Goal: Task Accomplishment & Management: Manage account settings

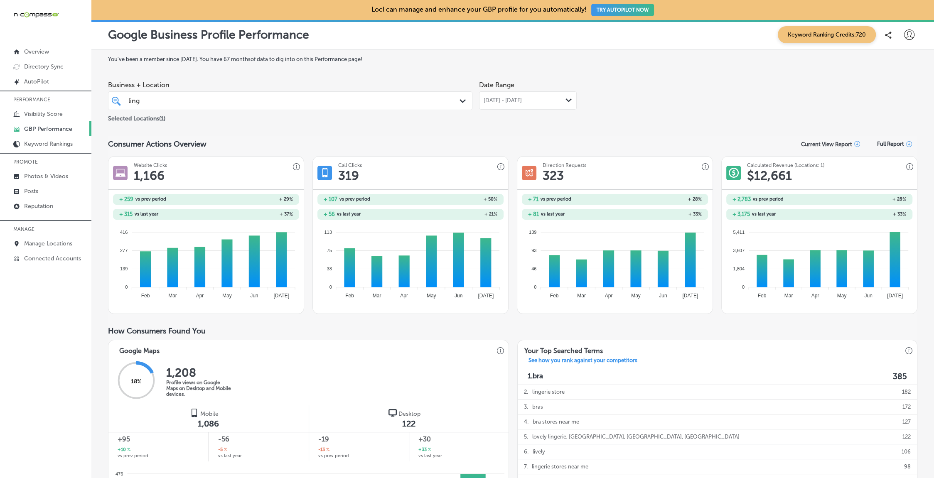
click at [171, 106] on div "[PERSON_NAME]" at bounding box center [274, 100] width 292 height 11
click at [143, 97] on div "[PERSON_NAME]" at bounding box center [274, 100] width 292 height 11
click at [144, 97] on div "[PERSON_NAME]" at bounding box center [274, 100] width 292 height 11
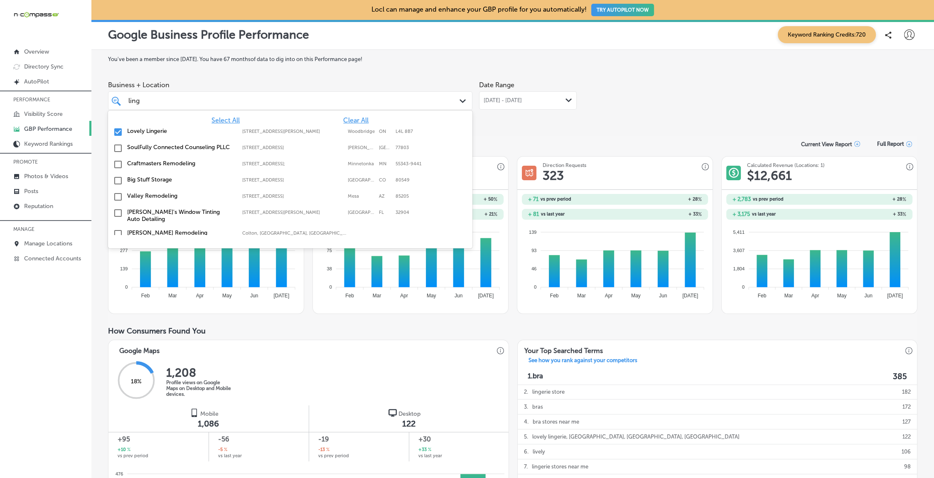
drag, startPoint x: 145, startPoint y: 128, endPoint x: 196, endPoint y: 100, distance: 58.0
click at [145, 128] on label "Lovely Lingerie" at bounding box center [180, 131] width 107 height 7
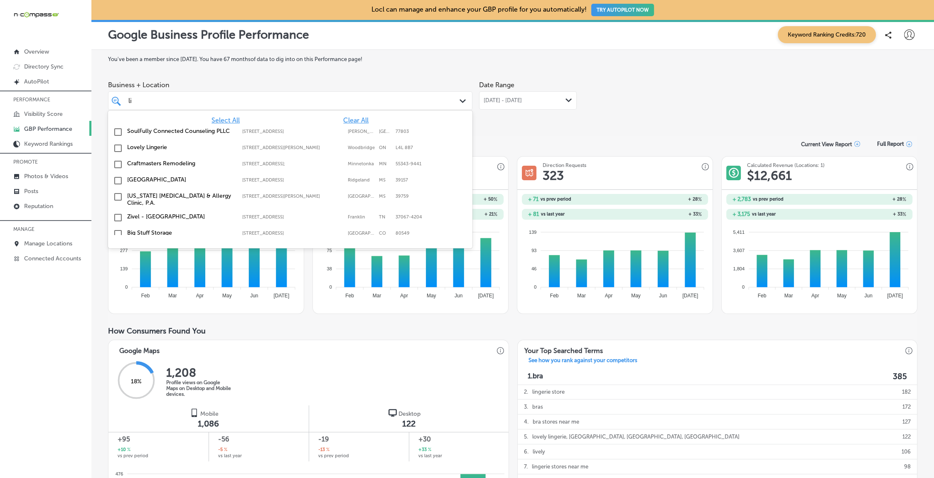
type input "l"
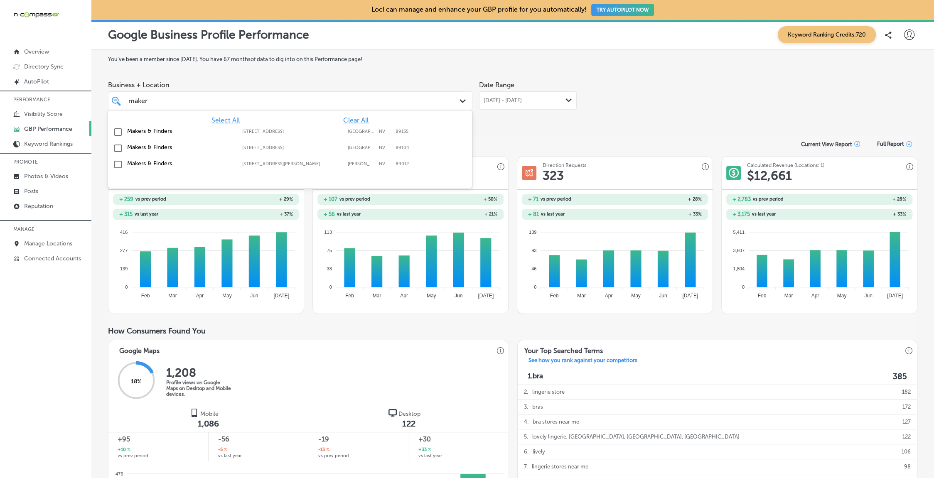
click at [147, 135] on div "Makers & Finders [STREET_ADDRESS] [STREET_ADDRESS]" at bounding box center [290, 132] width 358 height 13
type input "maker"
click at [643, 103] on div "Business + Location option [STREET_ADDRESS]. option [STREET_ADDRESS]. 4 results…" at bounding box center [512, 100] width 809 height 47
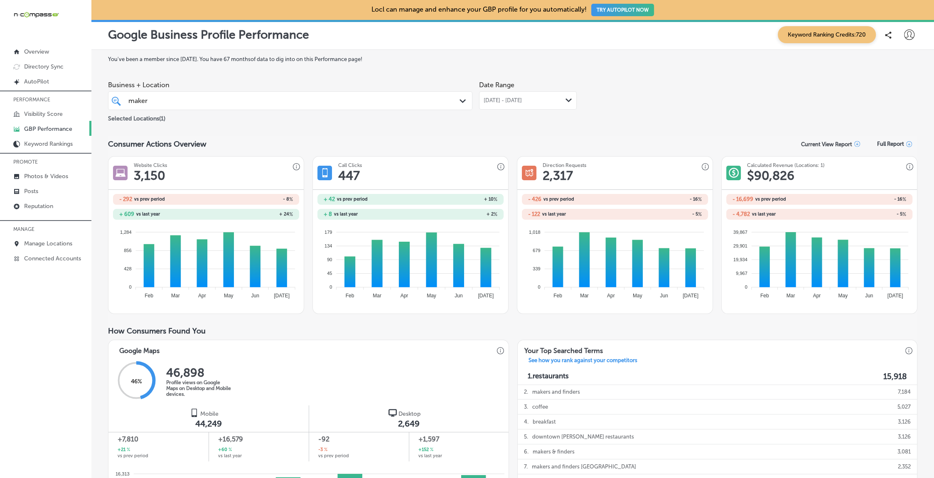
click at [504, 102] on span "[DATE] - [DATE]" at bounding box center [502, 100] width 38 height 7
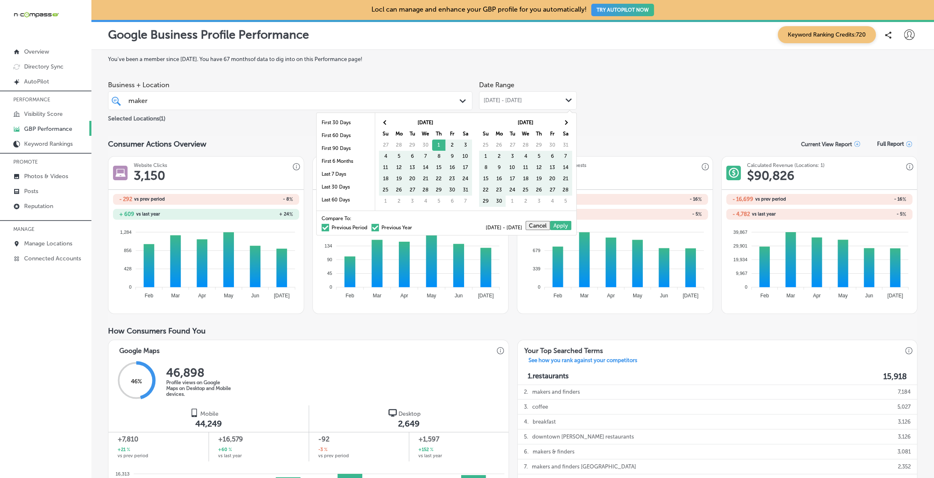
click at [354, 227] on label "Previous Period" at bounding box center [344, 227] width 46 height 5
click at [369, 226] on input "Previous Period" at bounding box center [369, 226] width 0 height 0
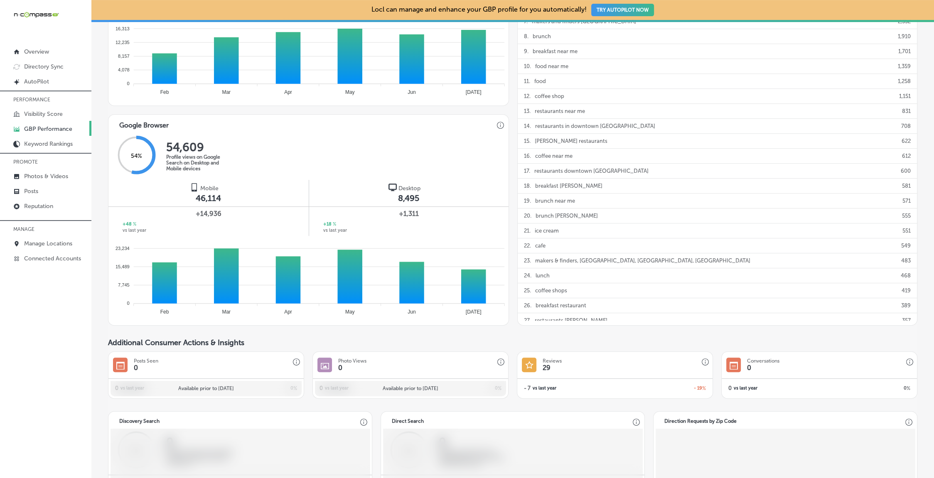
scroll to position [437, 0]
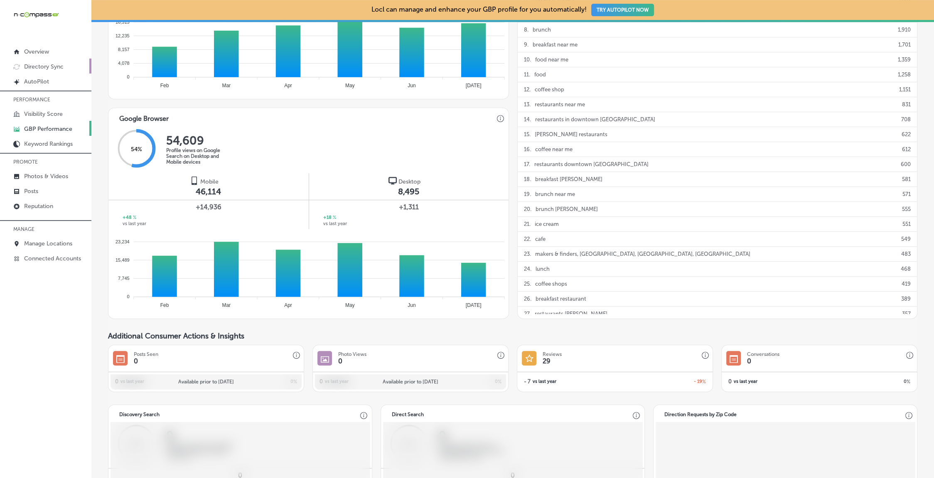
click at [36, 66] on p "Directory Sync" at bounding box center [43, 66] width 39 height 7
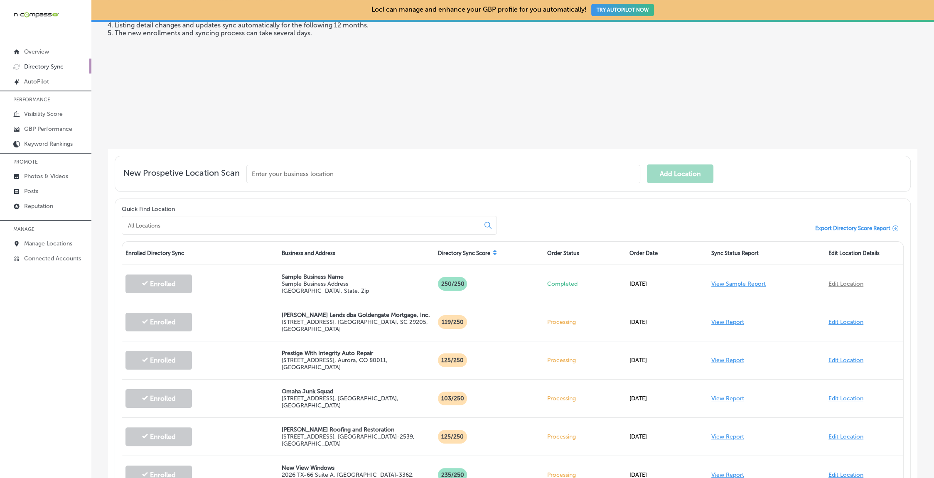
scroll to position [126, 0]
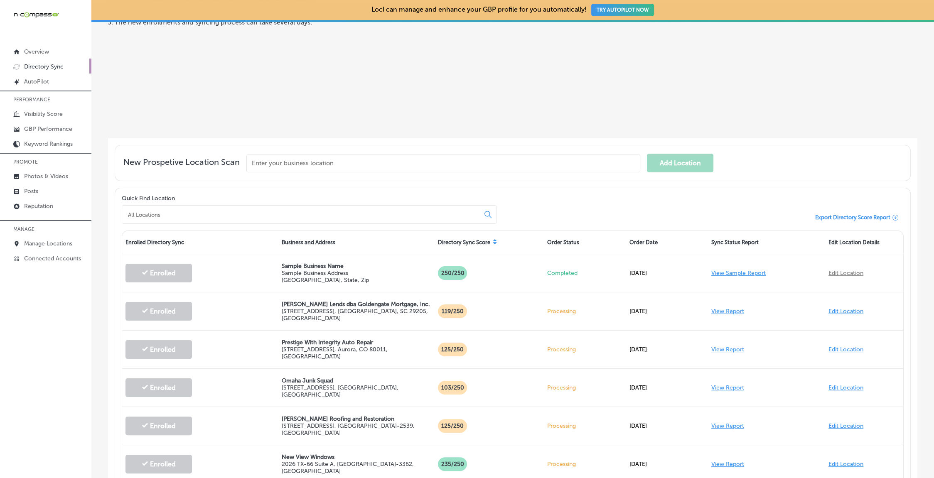
click at [169, 216] on input at bounding box center [302, 214] width 351 height 7
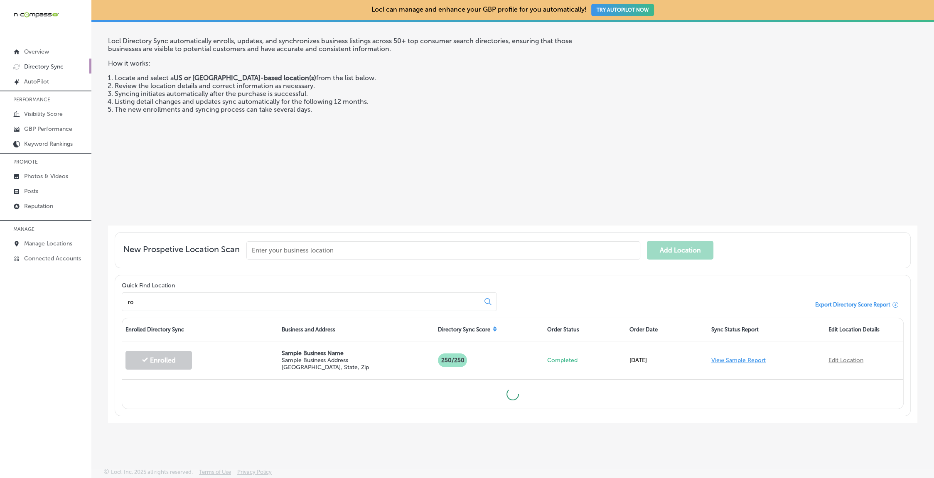
type input "rob"
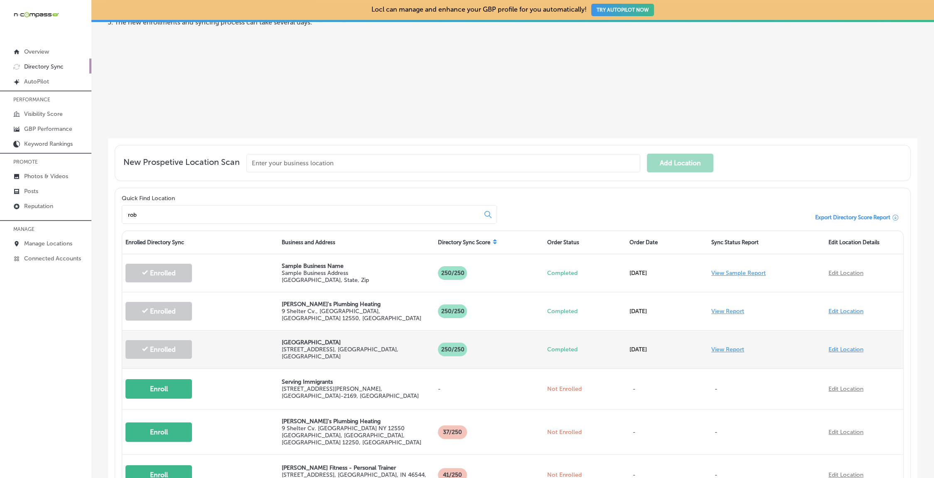
scroll to position [162, 0]
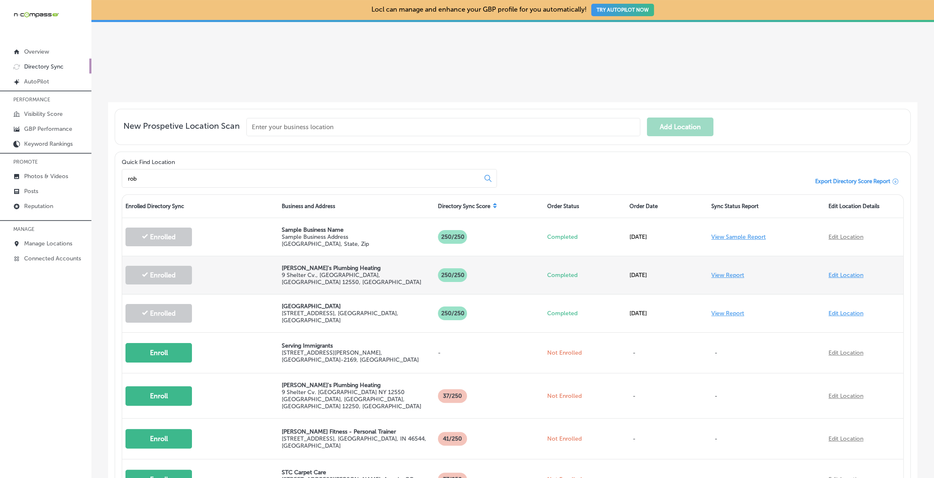
click at [728, 275] on link "View Report" at bounding box center [727, 275] width 33 height 7
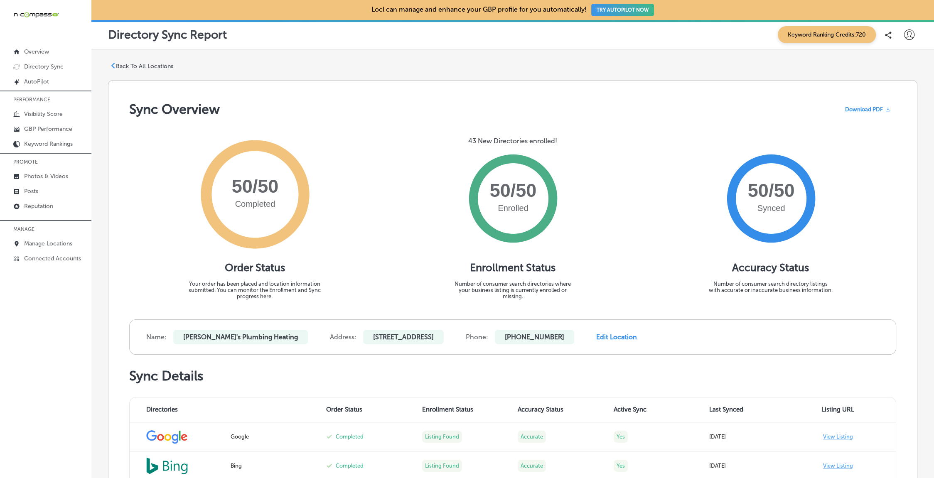
click at [115, 66] on icon at bounding box center [113, 66] width 6 height 6
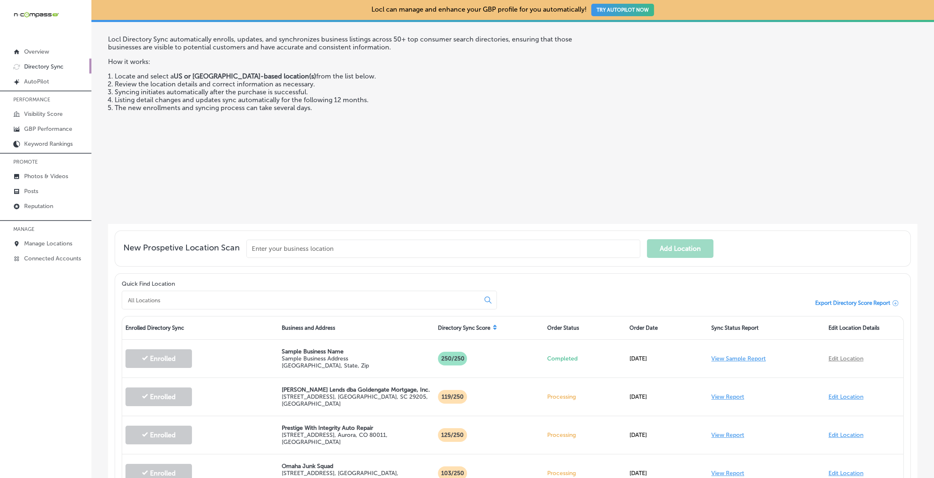
scroll to position [52, 0]
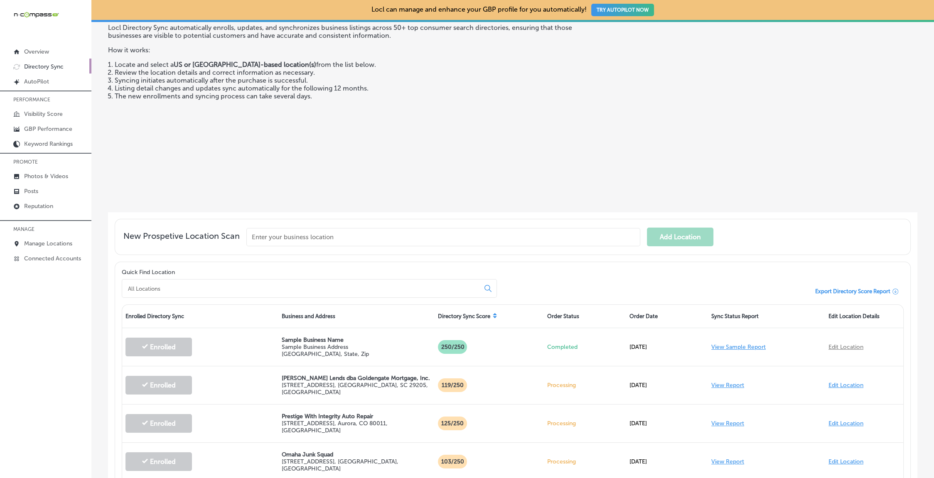
click at [283, 238] on input "text" at bounding box center [443, 237] width 394 height 18
click at [188, 285] on input at bounding box center [302, 288] width 351 height 7
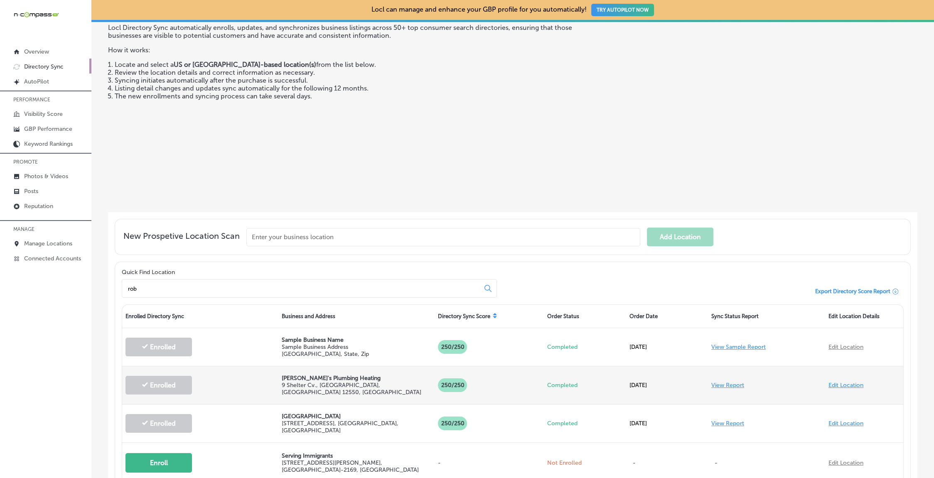
type input "rob"
click at [325, 384] on p "9 Shelter Cv. , [GEOGRAPHIC_DATA], [GEOGRAPHIC_DATA] 12550, [GEOGRAPHIC_DATA]" at bounding box center [357, 389] width 150 height 14
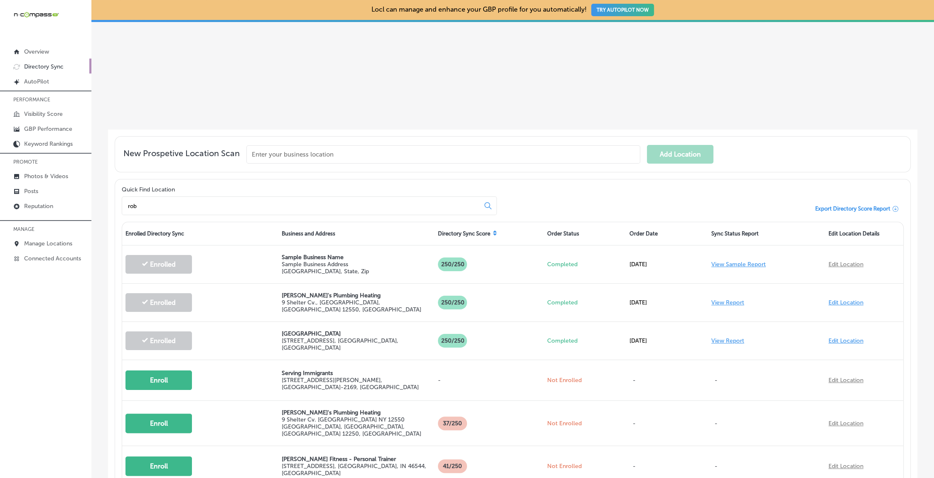
scroll to position [119, 0]
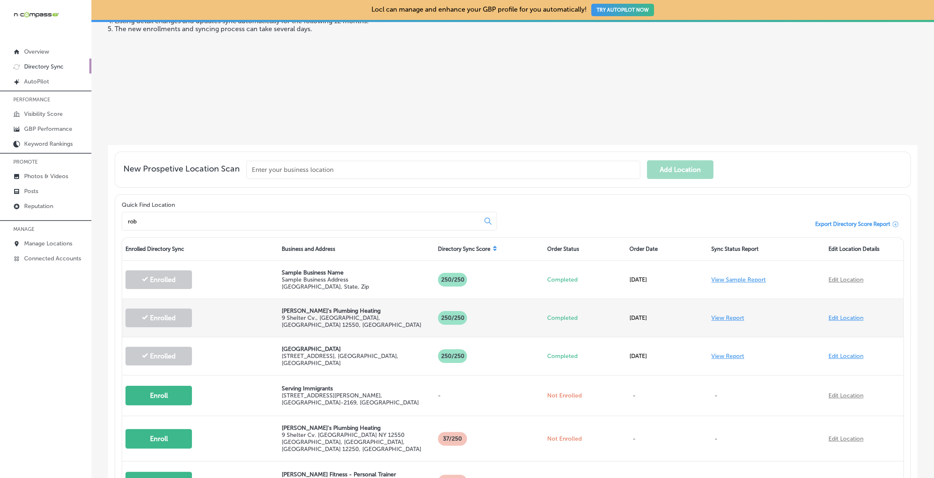
click at [721, 316] on link "View Report" at bounding box center [727, 317] width 33 height 7
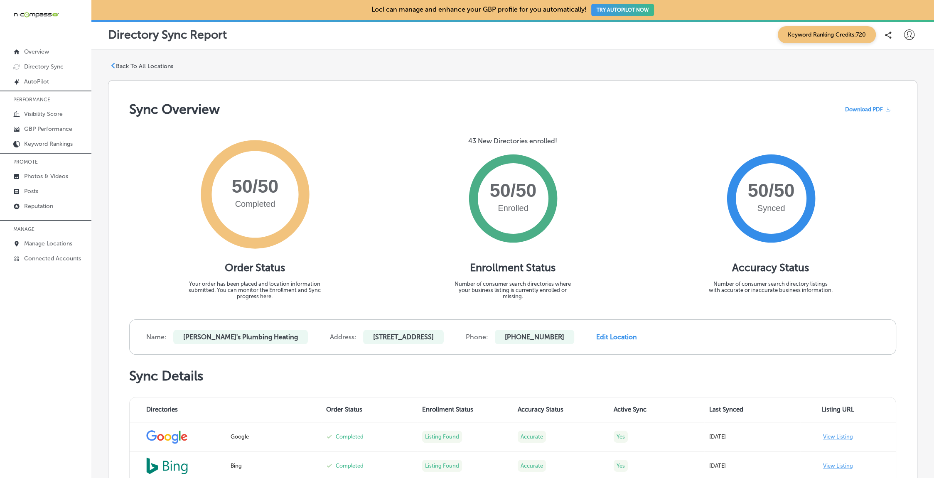
click at [123, 63] on p "Back To All Locations" at bounding box center [144, 66] width 57 height 7
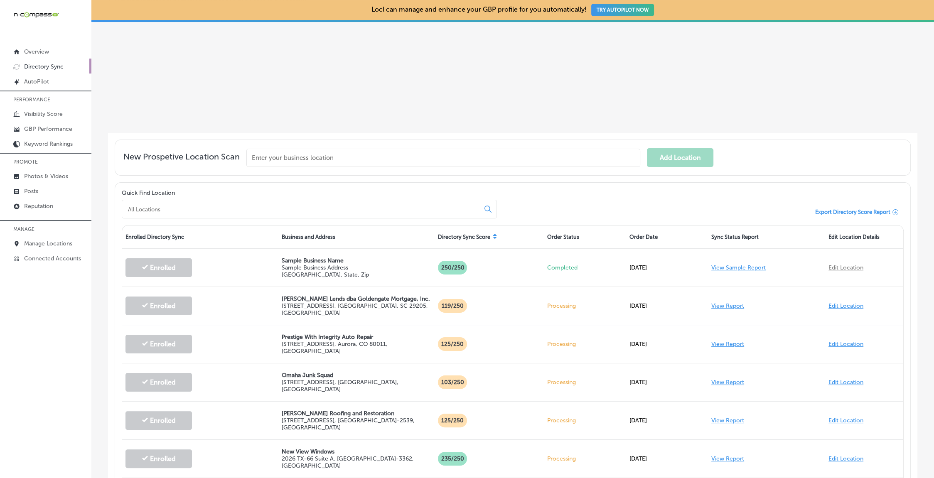
scroll to position [132, 0]
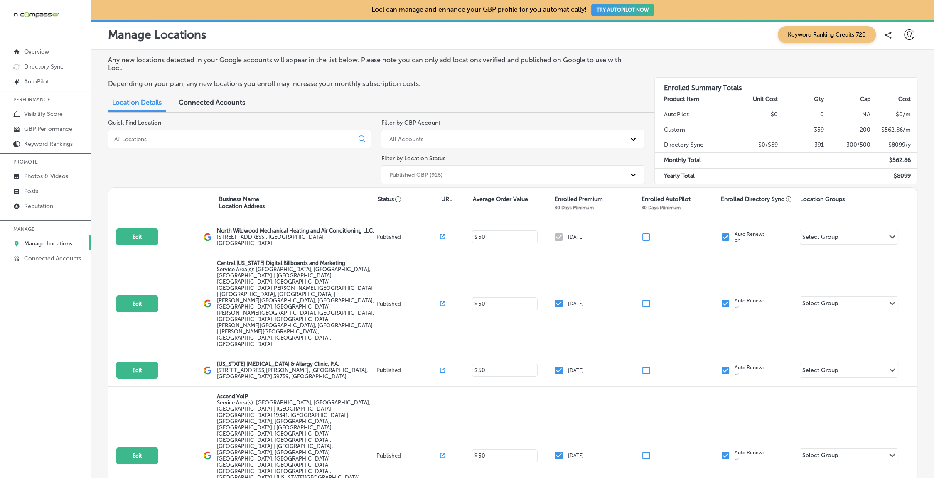
click at [136, 146] on div at bounding box center [239, 139] width 263 height 19
click at [133, 140] on input at bounding box center [232, 138] width 238 height 7
click at [49, 131] on p "GBP Performance" at bounding box center [48, 128] width 48 height 7
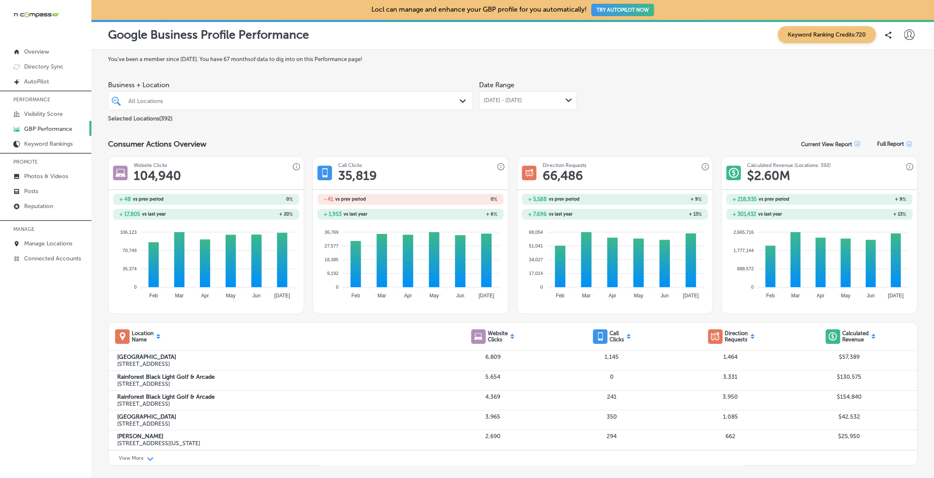
click at [399, 95] on div at bounding box center [274, 100] width 292 height 11
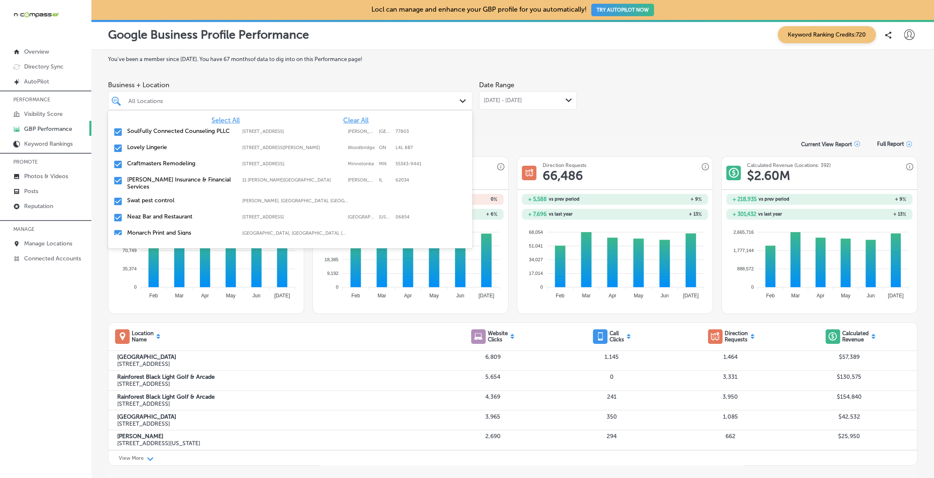
click at [360, 118] on span "Clear All" at bounding box center [355, 120] width 25 height 8
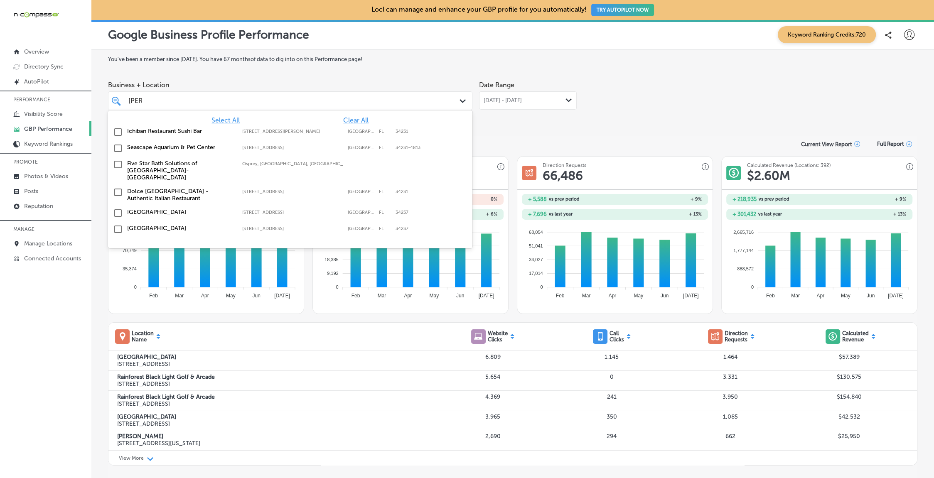
click at [152, 225] on label "[GEOGRAPHIC_DATA]" at bounding box center [180, 228] width 107 height 7
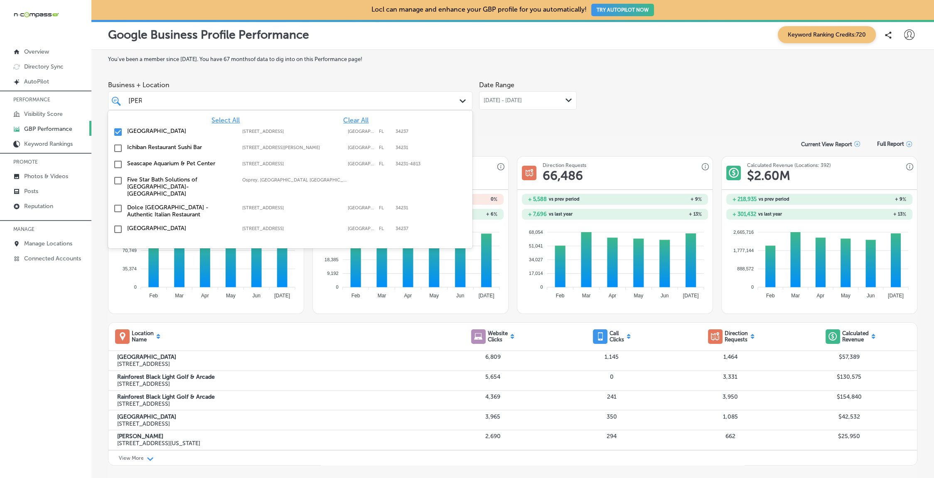
type input "sara"
click at [551, 95] on div "Jul 01, 2025 - Jul 31, 2025 Path Created with Sketch." at bounding box center [528, 100] width 98 height 18
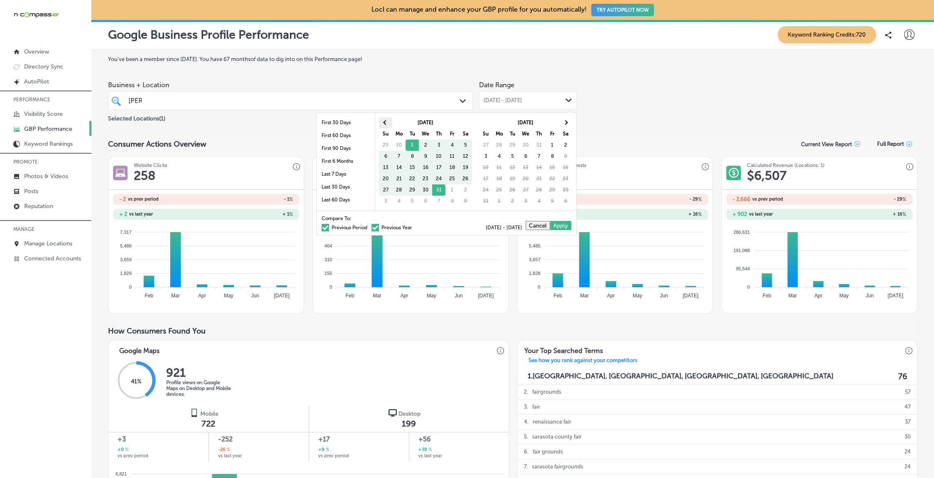
click at [388, 121] on th at bounding box center [385, 122] width 13 height 11
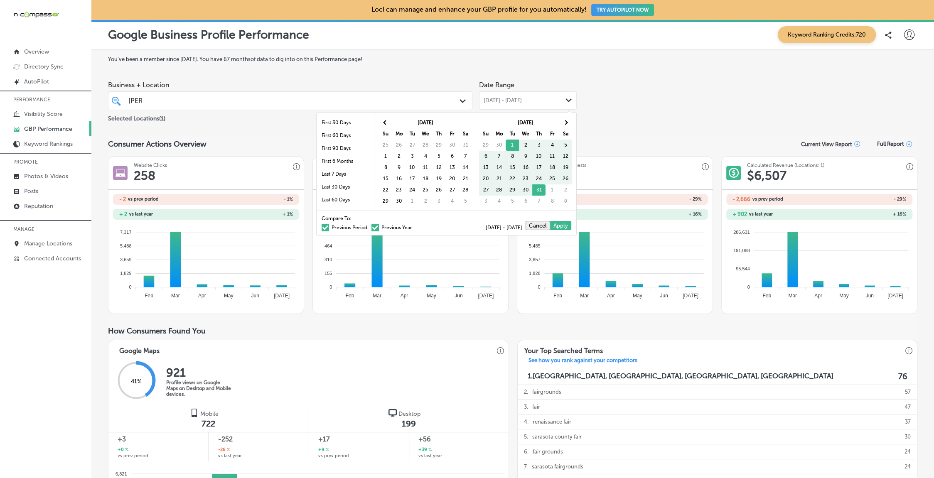
click at [388, 121] on th at bounding box center [385, 122] width 13 height 11
click at [564, 123] on th at bounding box center [565, 122] width 13 height 11
drag, startPoint x: 540, startPoint y: 188, endPoint x: 608, endPoint y: 162, distance: 72.4
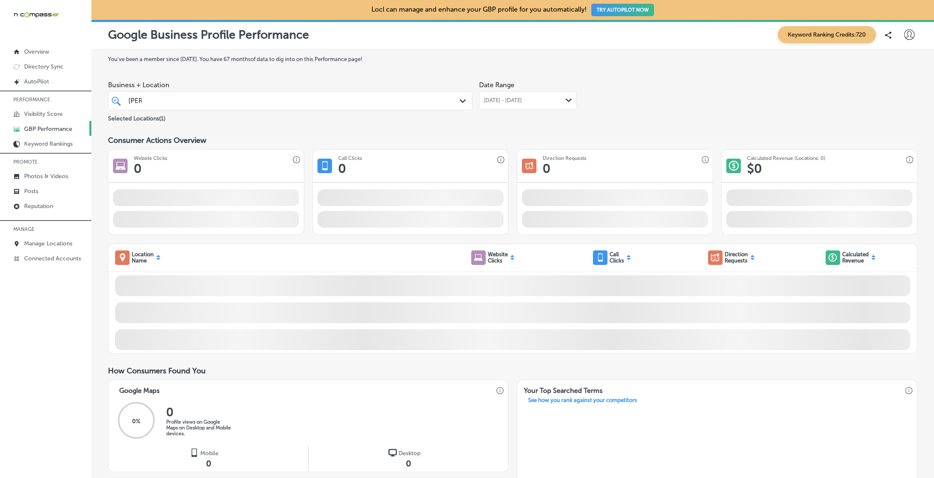
click at [648, 130] on div "You've been a member since July, 2021 . You have 67 months of data to dig into …" at bounding box center [512, 444] width 809 height 776
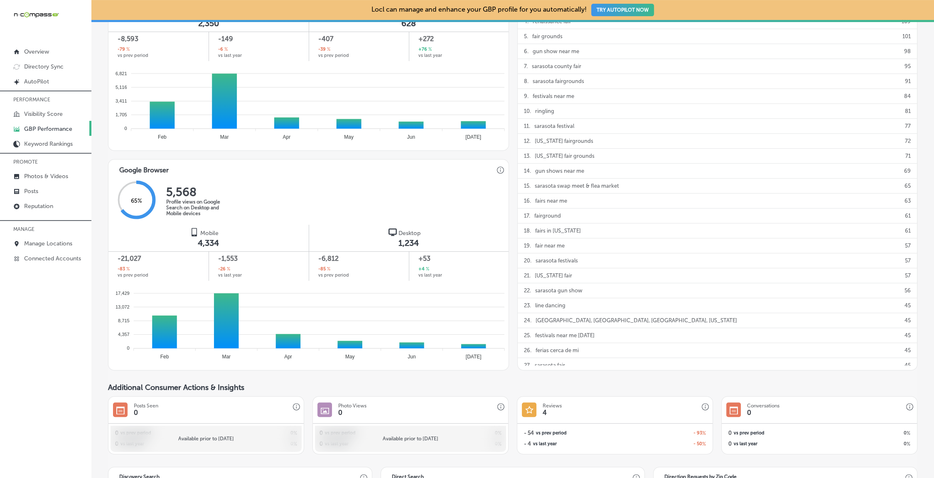
scroll to position [400, 0]
click at [54, 245] on p "Manage Locations" at bounding box center [48, 243] width 48 height 7
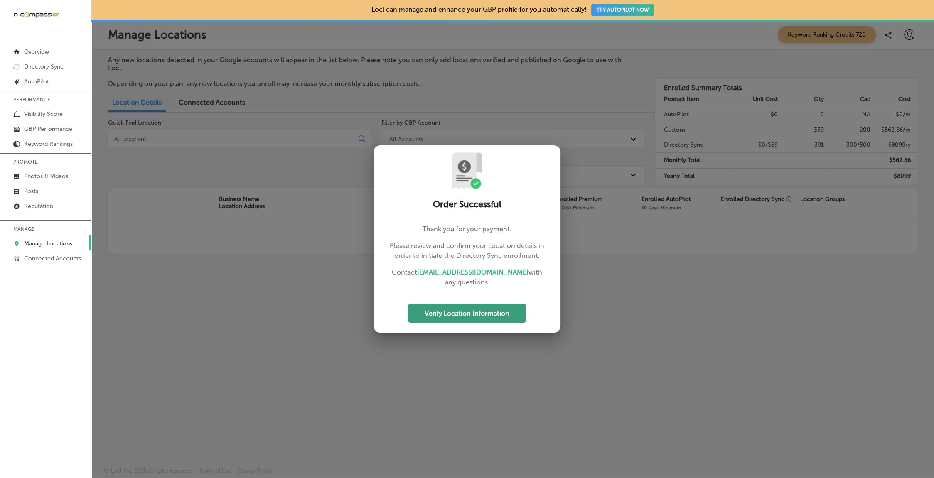
click at [482, 312] on button "Verify Location Information" at bounding box center [467, 313] width 118 height 19
select select "US"
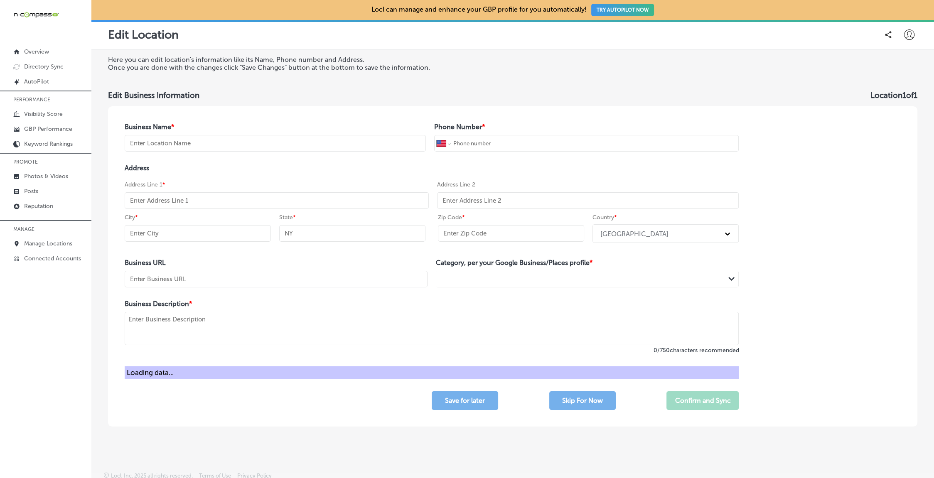
type input "Pro Service Electric"
type input "+1 605 605 1811"
type input "7407 Arrowhead"
type input "[GEOGRAPHIC_DATA]"
type input "SD"
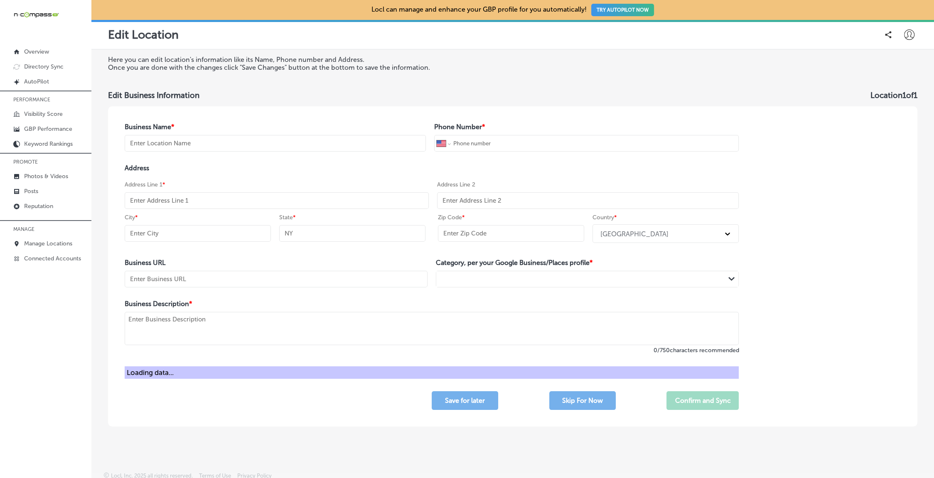
type input "57110"
type input "http://pselectricsd.com/"
type textarea "Hello, my name is Aaron! I’m Hartford, South Dakota born and raised, a husband,…"
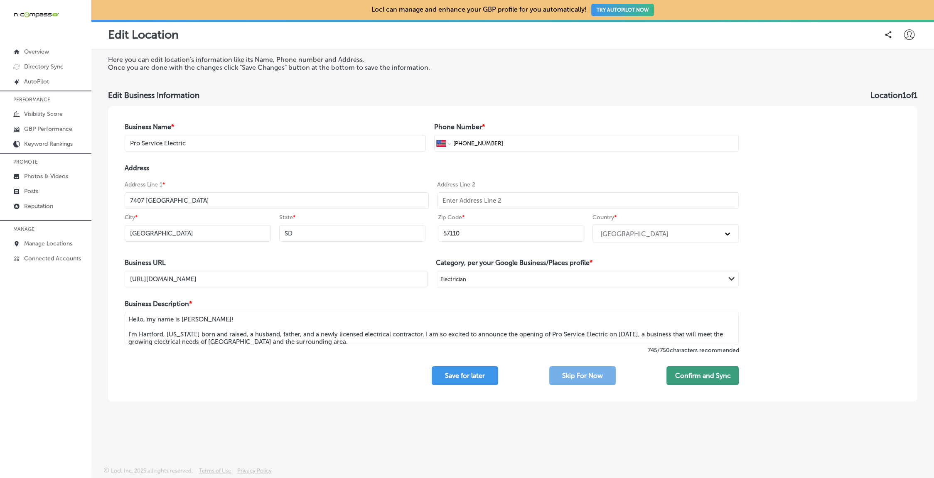
click at [714, 373] on button "Confirm and Sync" at bounding box center [702, 375] width 72 height 19
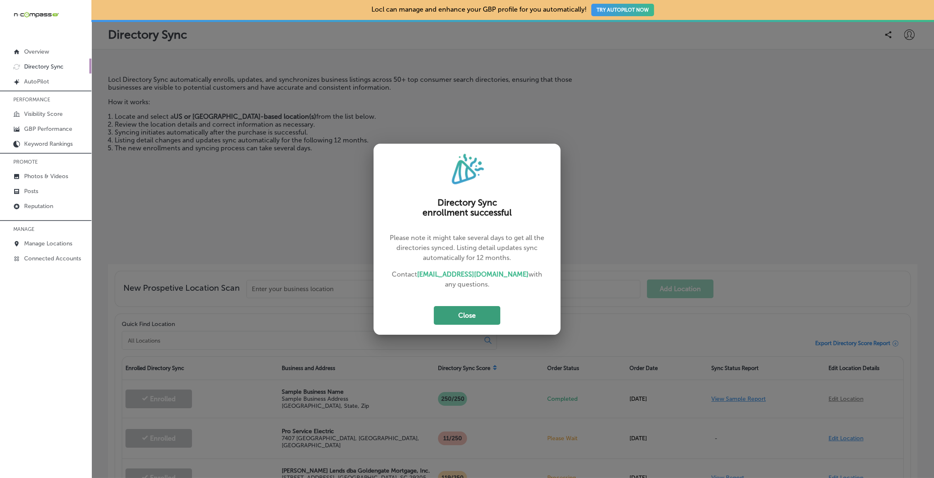
click at [478, 312] on button "Close" at bounding box center [467, 315] width 66 height 19
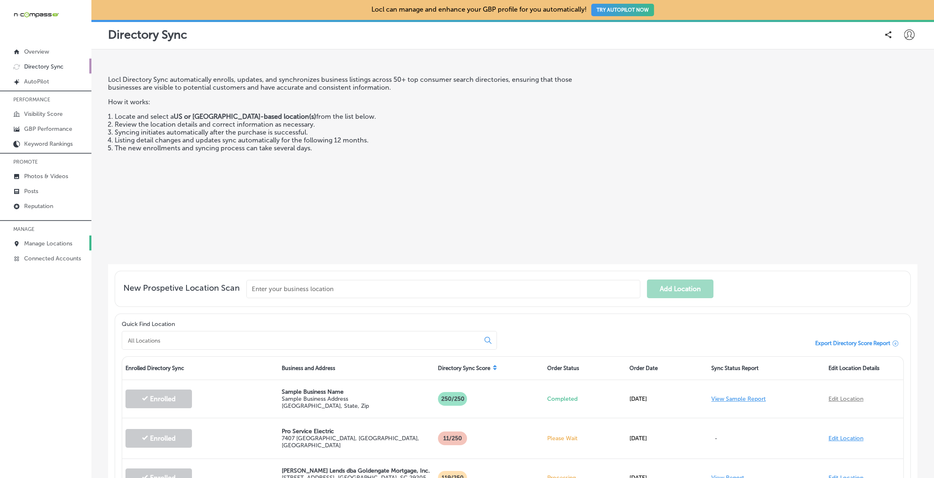
click at [41, 244] on p "Manage Locations" at bounding box center [48, 243] width 48 height 7
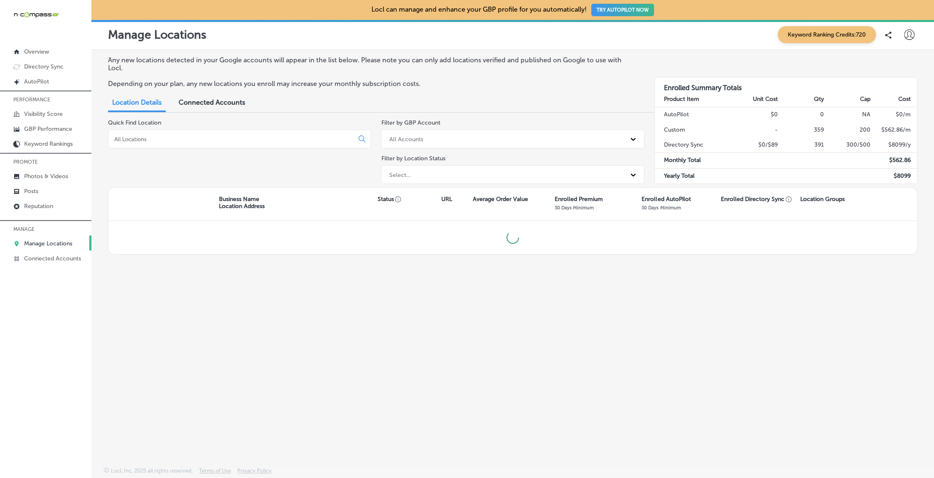
click at [179, 144] on div at bounding box center [239, 139] width 263 height 19
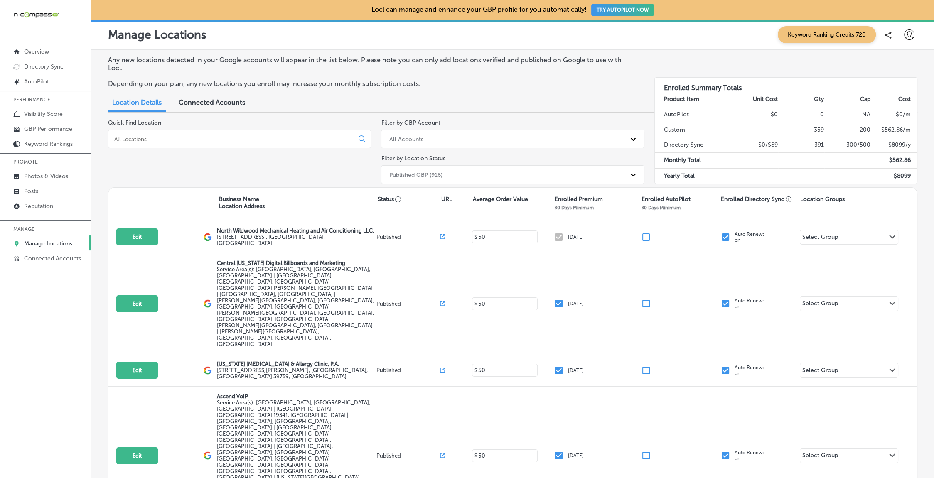
click at [171, 133] on div at bounding box center [239, 139] width 263 height 19
click at [181, 142] on input at bounding box center [232, 138] width 238 height 7
click at [257, 174] on div "Quick Find Location" at bounding box center [239, 153] width 263 height 68
